Goal: Task Accomplishment & Management: Use online tool/utility

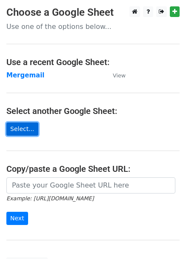
click at [20, 132] on link "Select..." at bounding box center [22, 128] width 32 height 13
click at [25, 129] on link "Select..." at bounding box center [22, 128] width 32 height 13
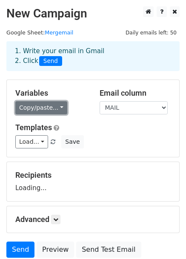
click at [47, 105] on link "Copy/paste..." at bounding box center [41, 107] width 52 height 13
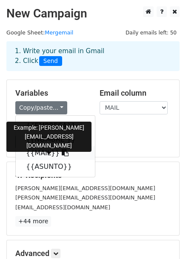
click at [44, 154] on link "{{MAIL}}" at bounding box center [55, 153] width 79 height 14
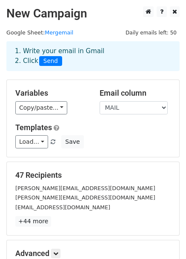
click at [90, 124] on h5 "Templates" at bounding box center [92, 127] width 155 height 9
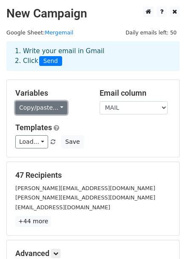
click at [57, 106] on link "Copy/paste..." at bounding box center [41, 107] width 52 height 13
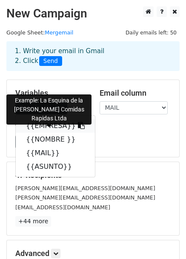
click at [38, 126] on link "{{EMPRESA}}" at bounding box center [55, 126] width 79 height 14
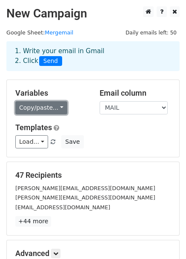
click at [50, 107] on link "Copy/paste..." at bounding box center [41, 107] width 52 height 13
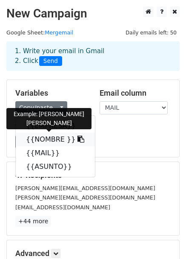
click at [45, 139] on link "{{NOMBRE }}" at bounding box center [55, 140] width 79 height 14
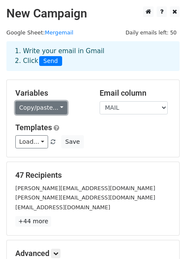
click at [54, 110] on link "Copy/paste..." at bounding box center [41, 107] width 52 height 13
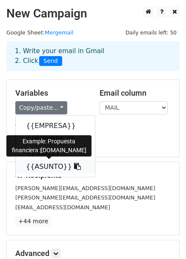
click at [46, 166] on link "{{ASUNTO}}" at bounding box center [55, 167] width 79 height 14
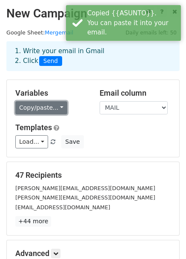
click at [59, 106] on link "Copy/paste..." at bounding box center [41, 107] width 52 height 13
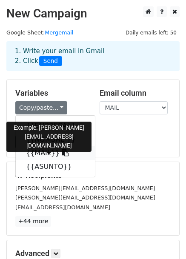
click at [39, 152] on link "{{MAIL}}" at bounding box center [55, 153] width 79 height 14
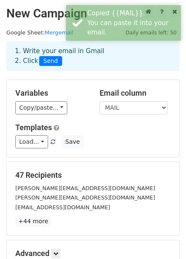
click at [132, 141] on div "Load... No templates saved Save" at bounding box center [93, 141] width 168 height 13
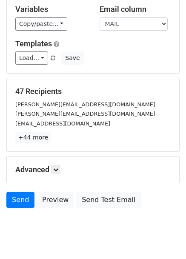
scroll to position [103, 0]
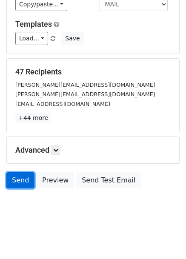
click at [21, 178] on link "Send" at bounding box center [20, 180] width 28 height 16
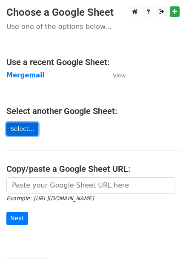
click at [21, 127] on link "Select..." at bounding box center [22, 128] width 32 height 13
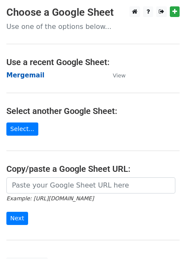
click at [23, 78] on strong "Mergemail" at bounding box center [25, 75] width 38 height 8
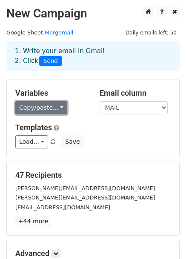
click at [38, 110] on link "Copy/paste..." at bounding box center [41, 107] width 52 height 13
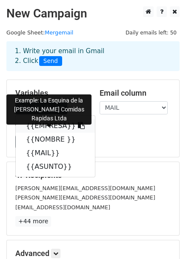
click at [45, 125] on link "{{EMPRESA}}" at bounding box center [55, 126] width 79 height 14
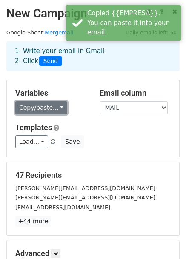
click at [47, 102] on link "Copy/paste..." at bounding box center [41, 107] width 52 height 13
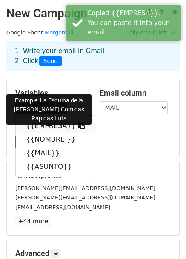
click at [32, 127] on link "{{EMPRESA}}" at bounding box center [55, 126] width 79 height 14
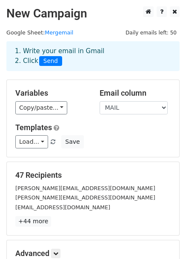
click at [39, 100] on div "Variables Copy/paste... {{EMPRESA}} {{NOMBRE }} {{MAIL}} {{ASUNTO}}" at bounding box center [51, 101] width 84 height 26
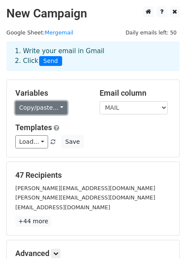
click at [38, 104] on link "Copy/paste..." at bounding box center [41, 107] width 52 height 13
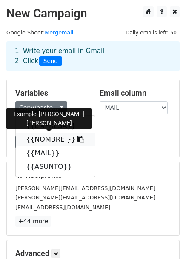
click at [44, 139] on link "{{NOMBRE }}" at bounding box center [55, 140] width 79 height 14
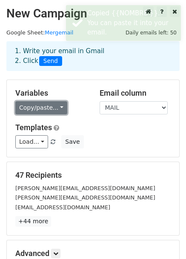
click at [44, 110] on link "Copy/paste..." at bounding box center [41, 107] width 52 height 13
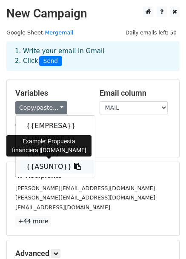
click at [41, 162] on link "{{ASUNTO}}" at bounding box center [55, 167] width 79 height 14
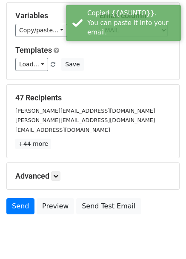
scroll to position [78, 0]
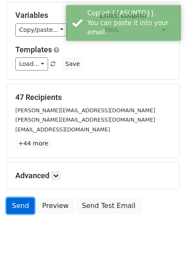
click at [17, 208] on link "Send" at bounding box center [20, 206] width 28 height 16
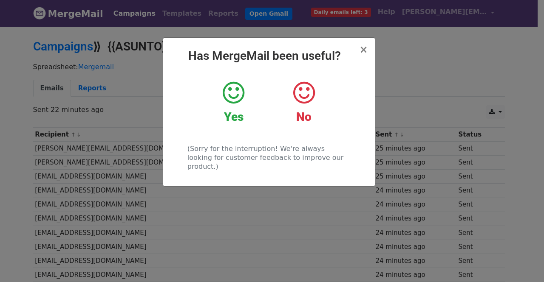
click at [228, 91] on icon at bounding box center [234, 92] width 22 height 25
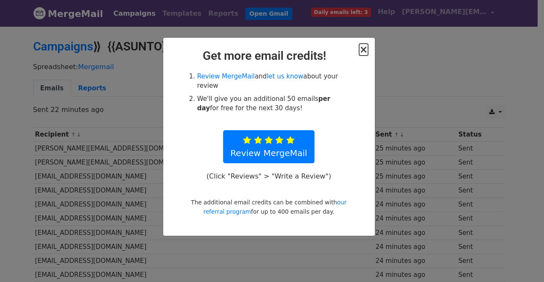
click at [364, 51] on span "×" at bounding box center [363, 50] width 8 height 12
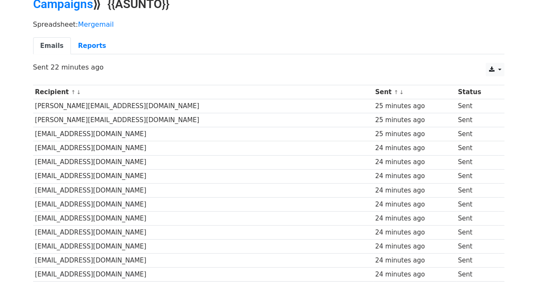
scroll to position [0, 0]
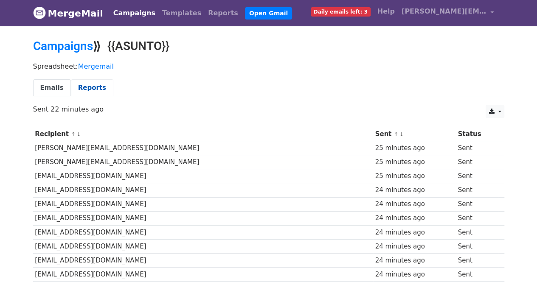
click at [87, 83] on link "Reports" at bounding box center [92, 87] width 42 height 17
